Goal: Check status: Check status

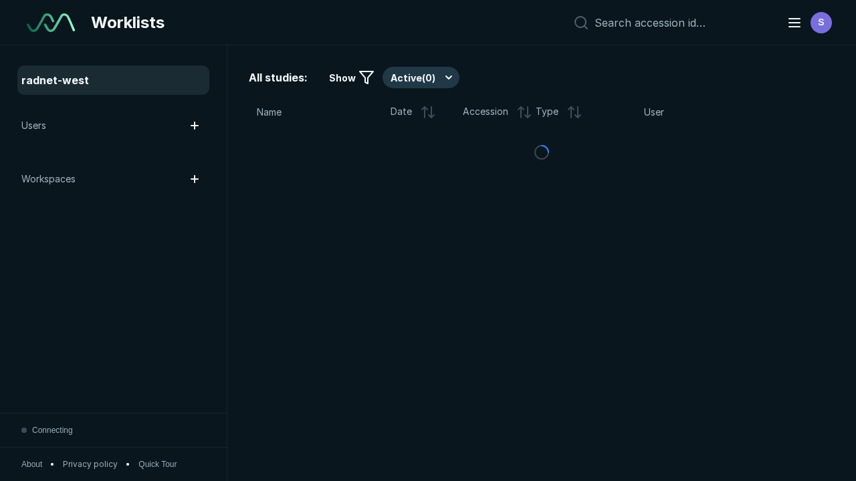
scroll to position [3651, 5569]
